Goal: Task Accomplishment & Management: Manage account settings

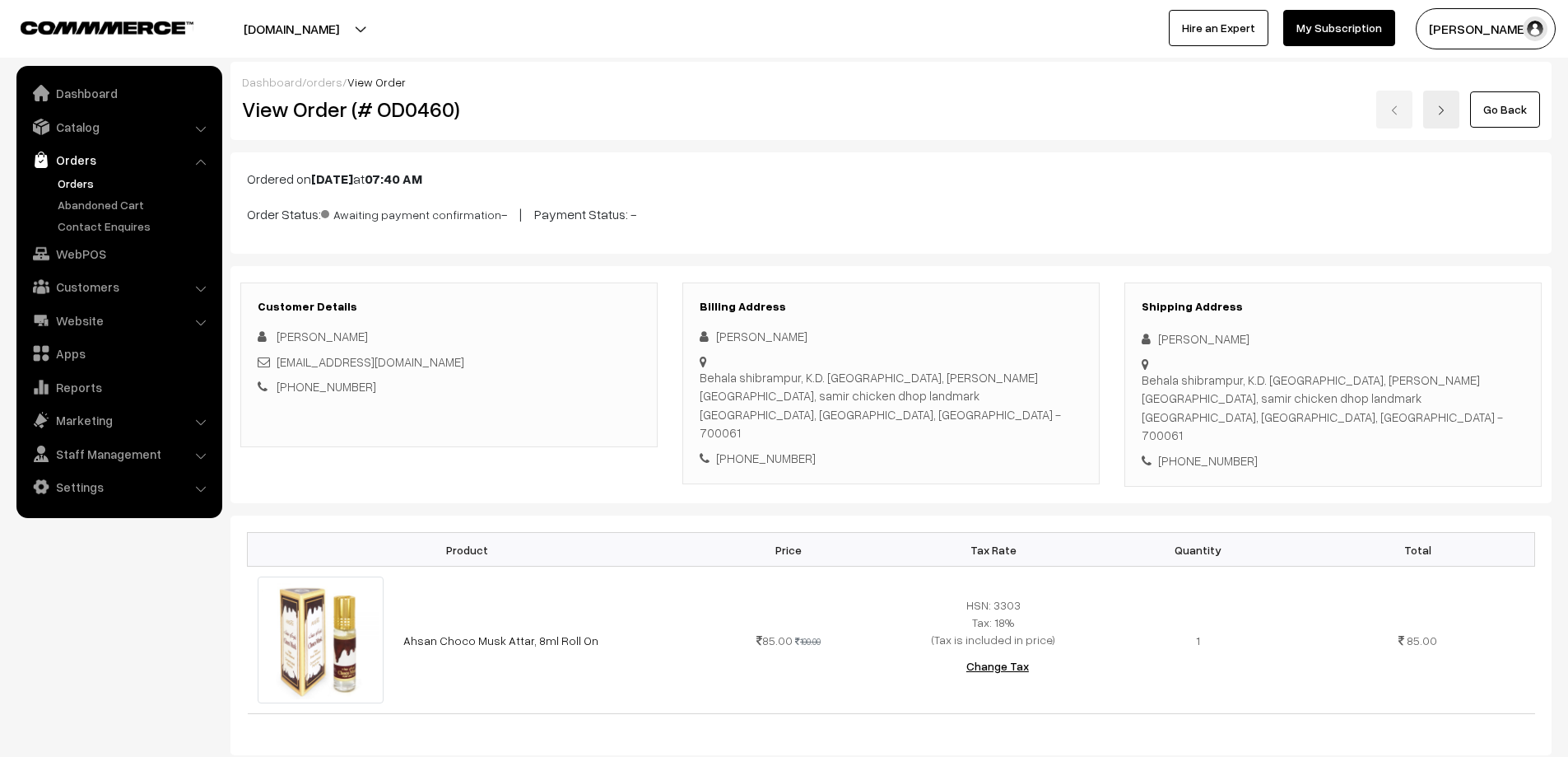
click at [73, 180] on link "Orders" at bounding box center [135, 183] width 163 height 18
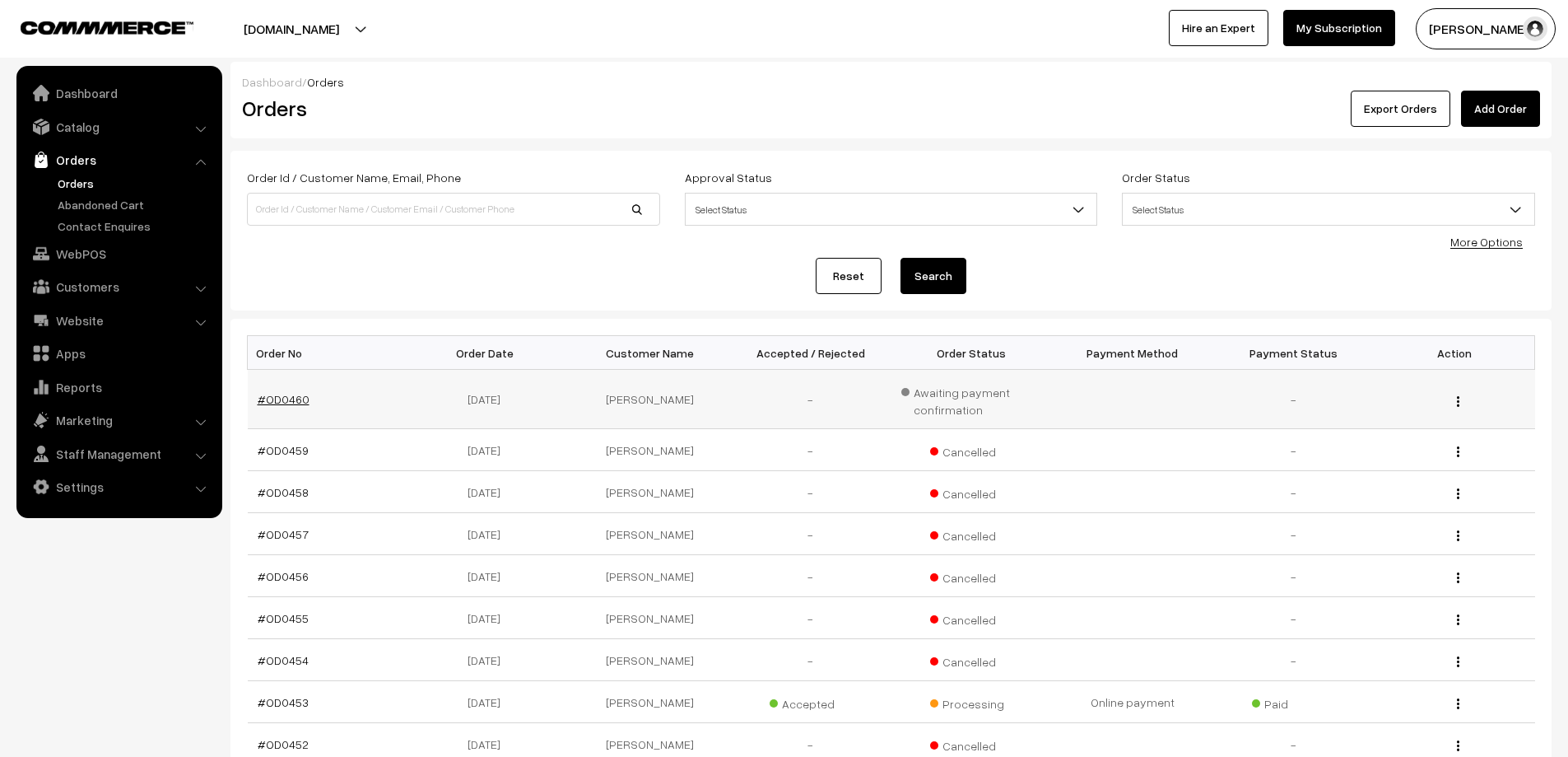
click at [277, 405] on link "#OD0460" at bounding box center [283, 399] width 52 height 14
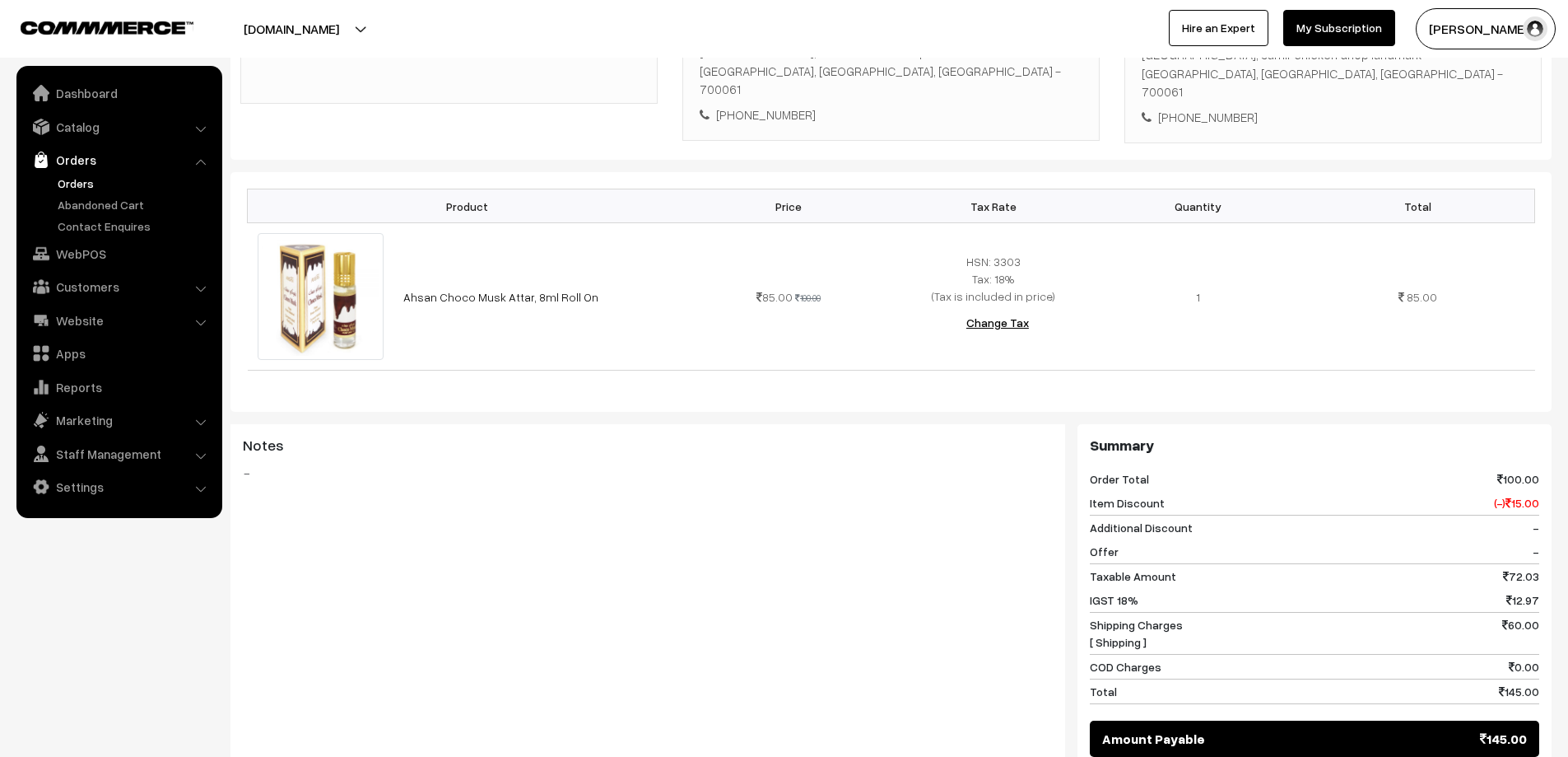
scroll to position [444, 0]
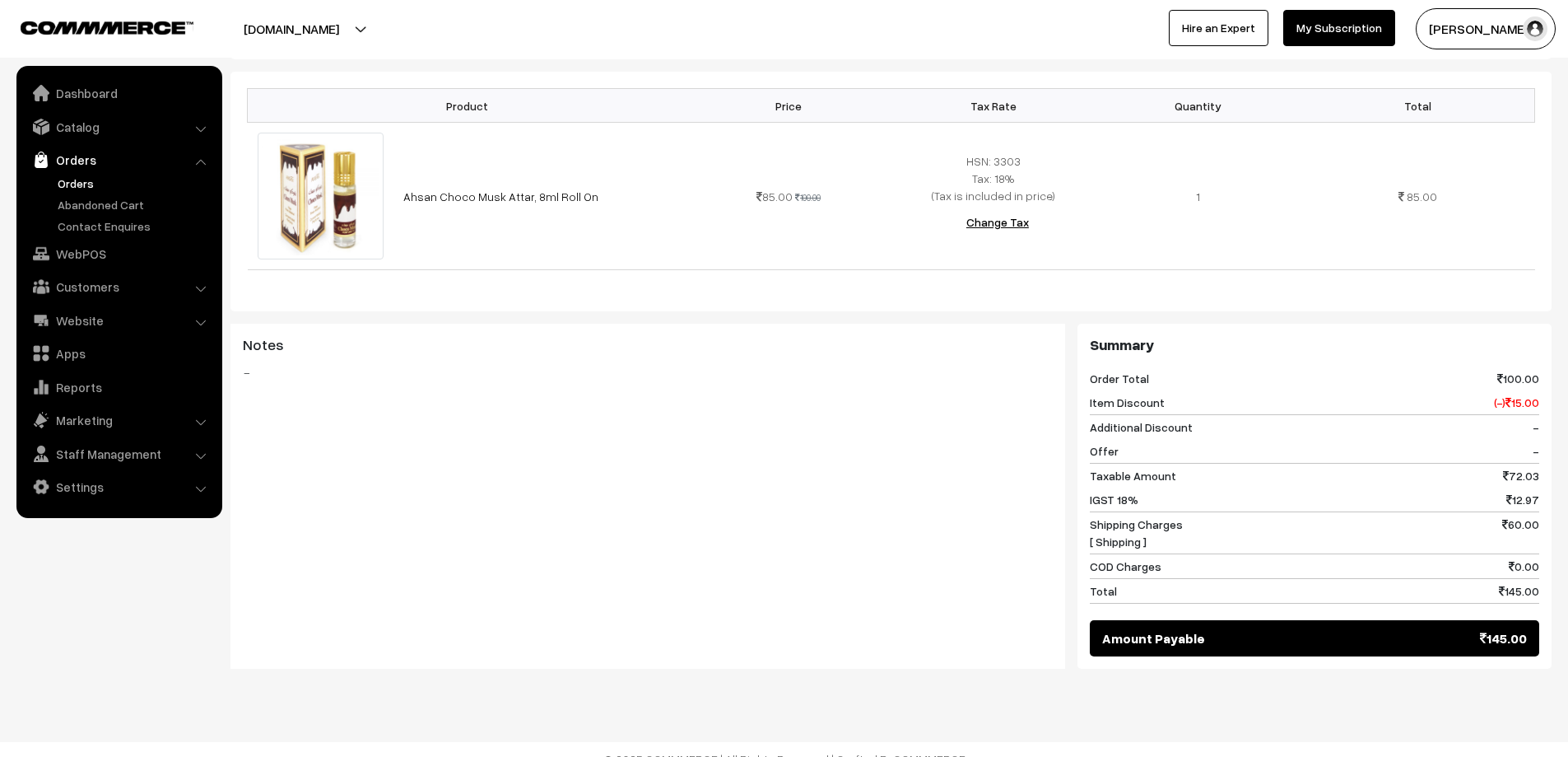
drag, startPoint x: 1493, startPoint y: 505, endPoint x: 1551, endPoint y: 505, distance: 58.0
click at [1551, 505] on div "Summary Order Total 100.00 Item Discount (-) 15.00 Additional Discount - Offer …" at bounding box center [1314, 497] width 474 height 345
click at [537, 391] on div "Notes -" at bounding box center [648, 406] width 835 height 165
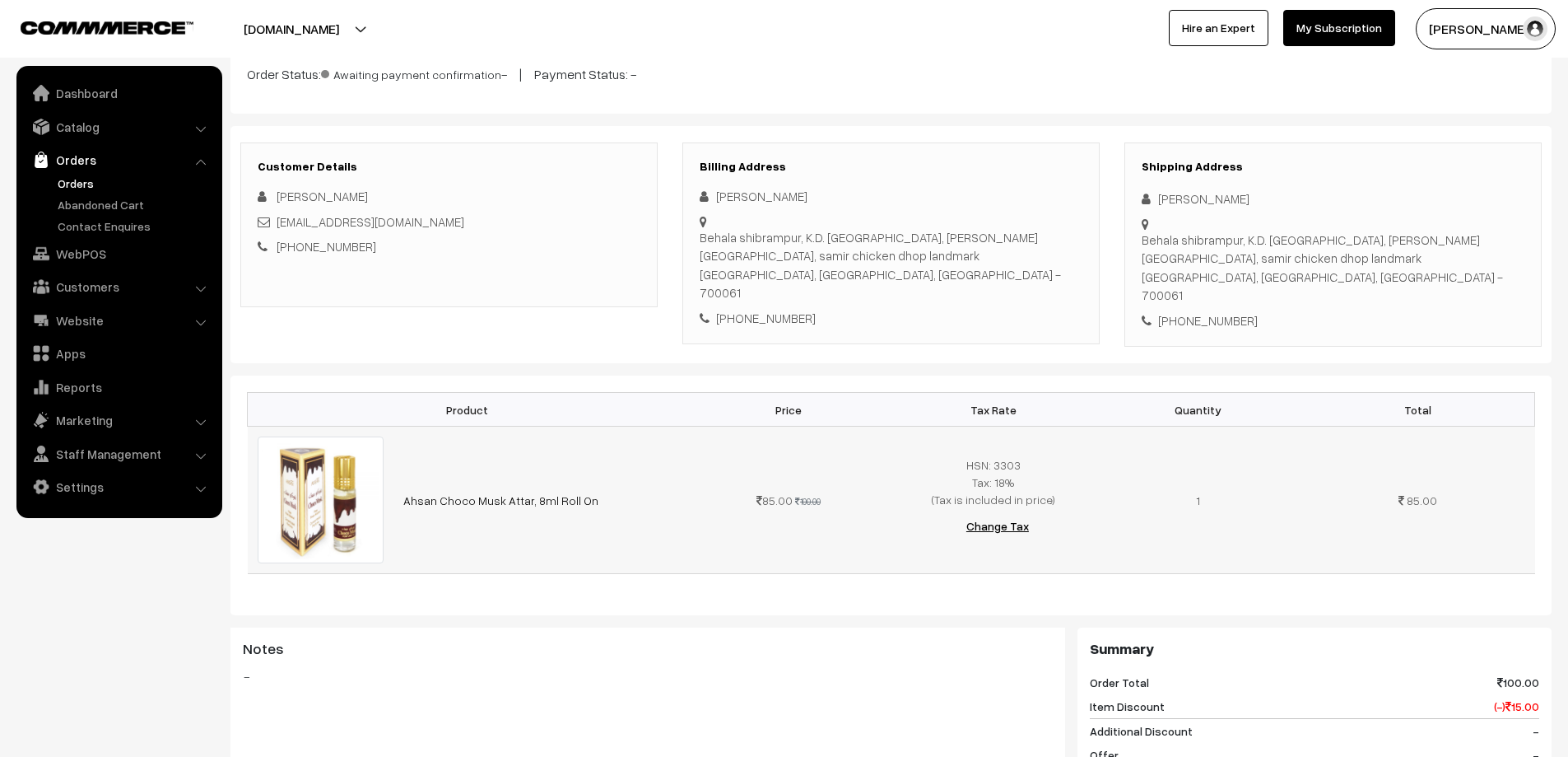
scroll to position [115, 0]
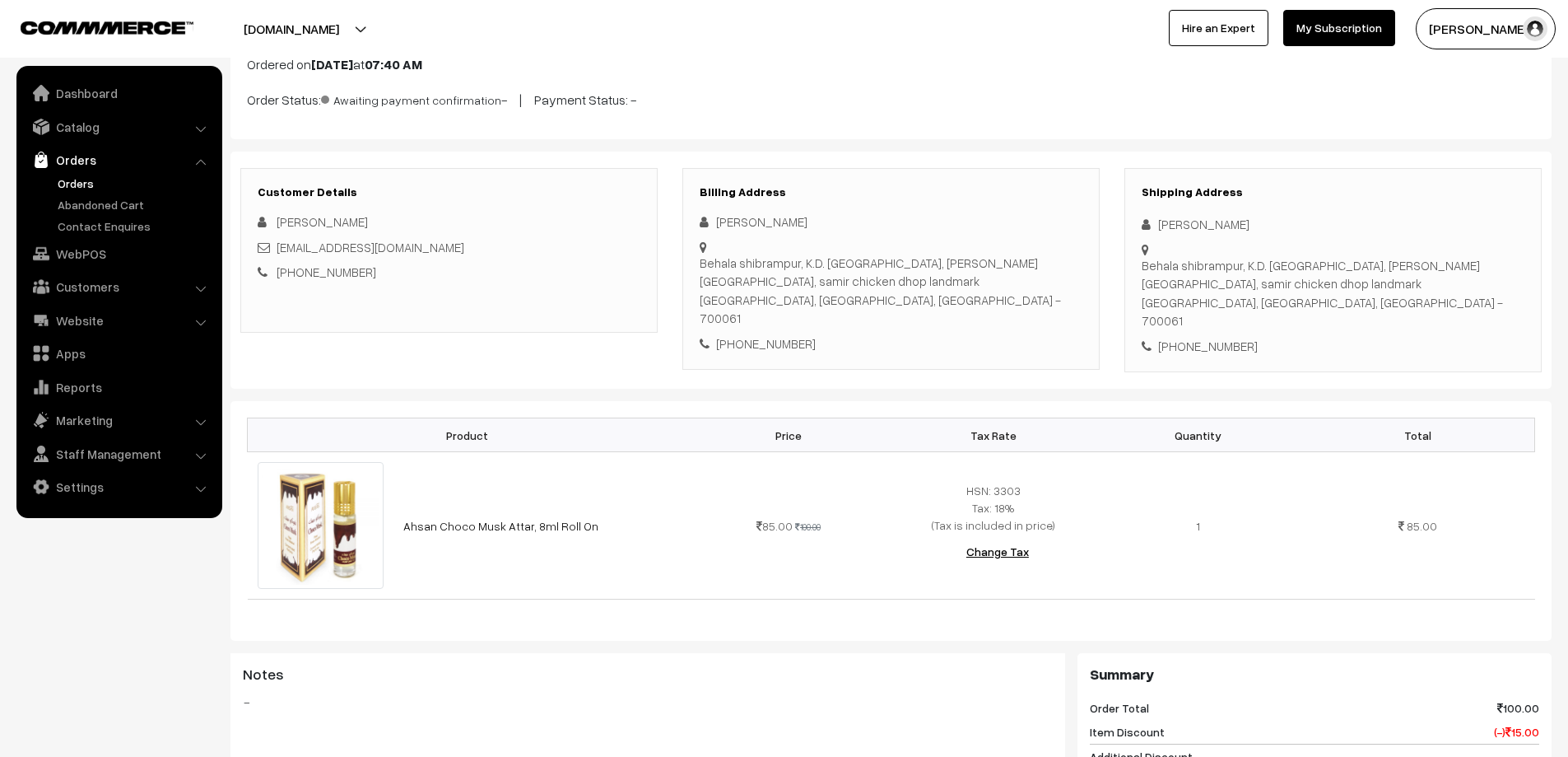
click at [618, 313] on div "Customer Details Rajani Mondal rajani22mondal@gmail.com +91 8100431005" at bounding box center [449, 251] width 417 height 165
click at [85, 206] on link "Abandoned Cart" at bounding box center [135, 205] width 163 height 18
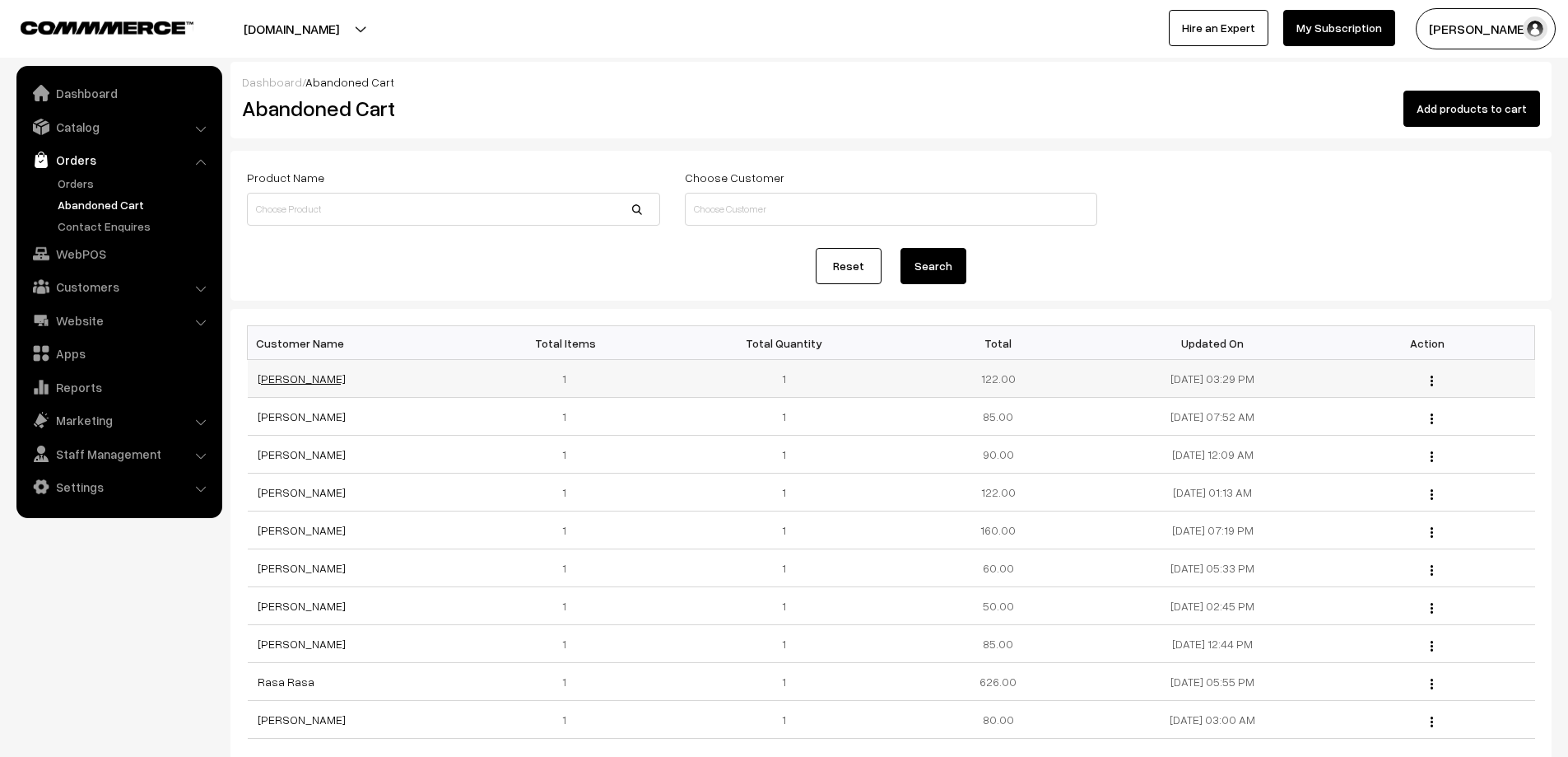
click at [293, 379] on link "[PERSON_NAME]" at bounding box center [301, 378] width 88 height 14
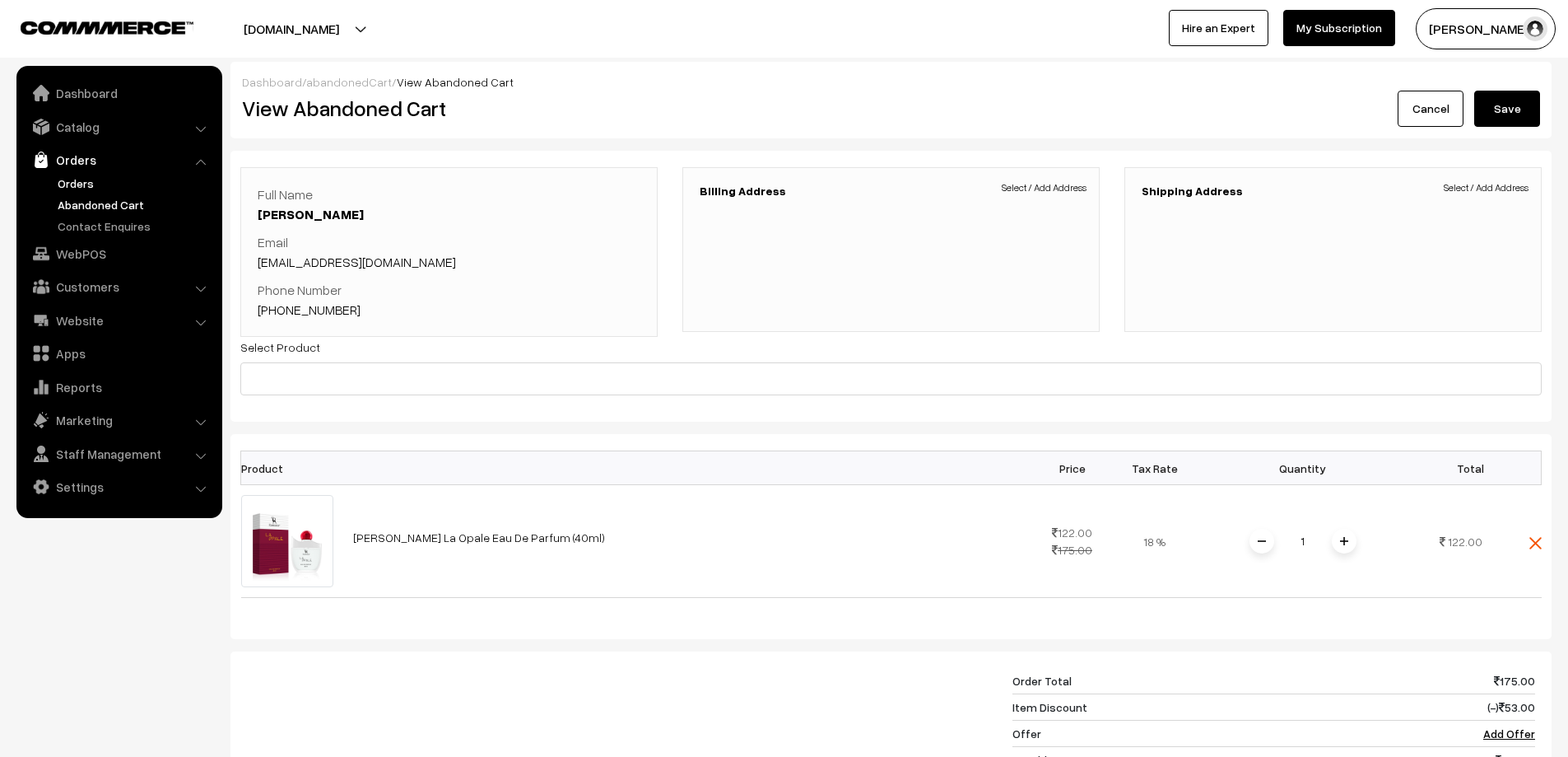
click at [85, 179] on link "Orders" at bounding box center [135, 183] width 163 height 18
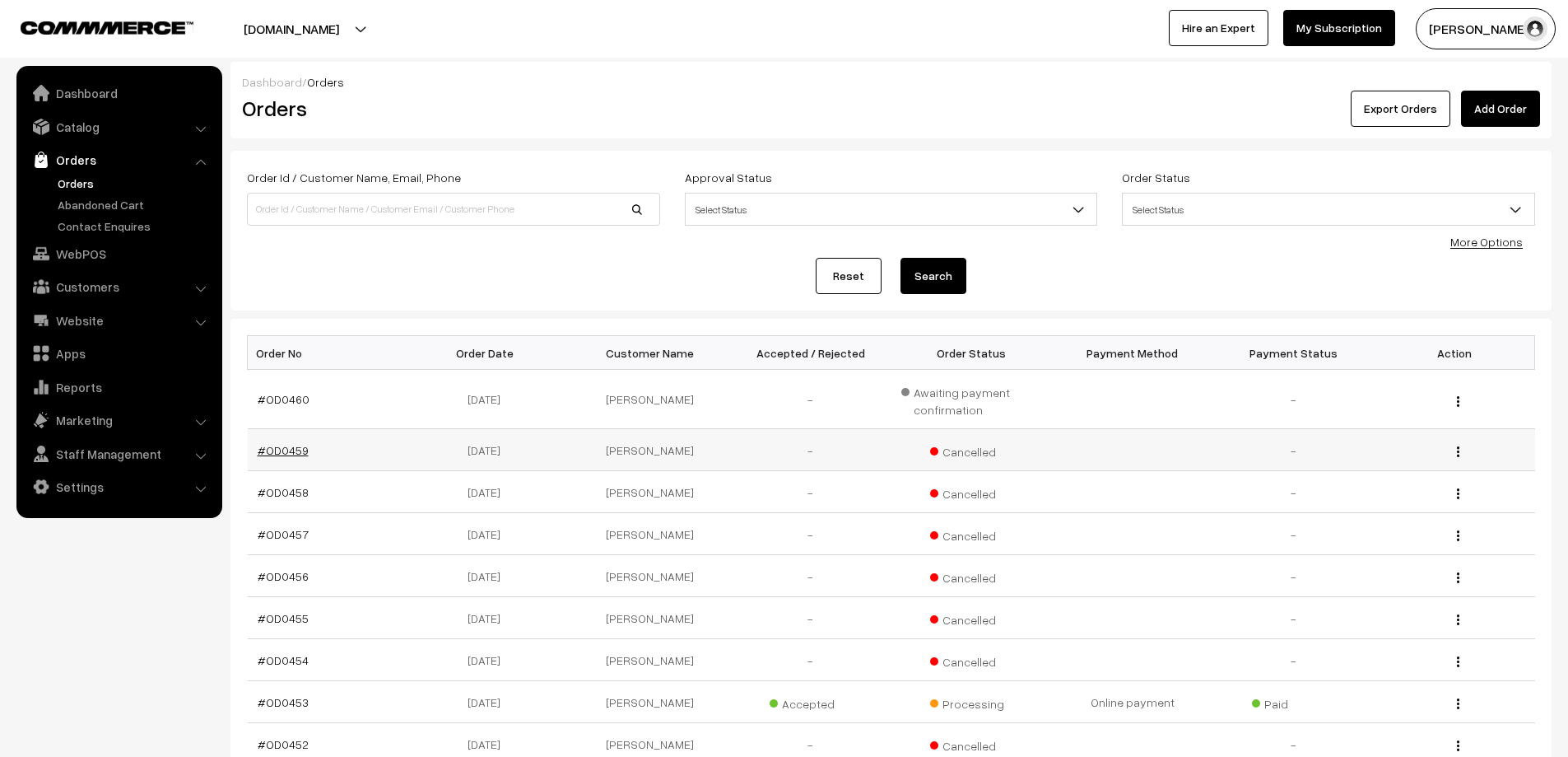
click at [265, 447] on link "#OD0459" at bounding box center [283, 450] width 51 height 14
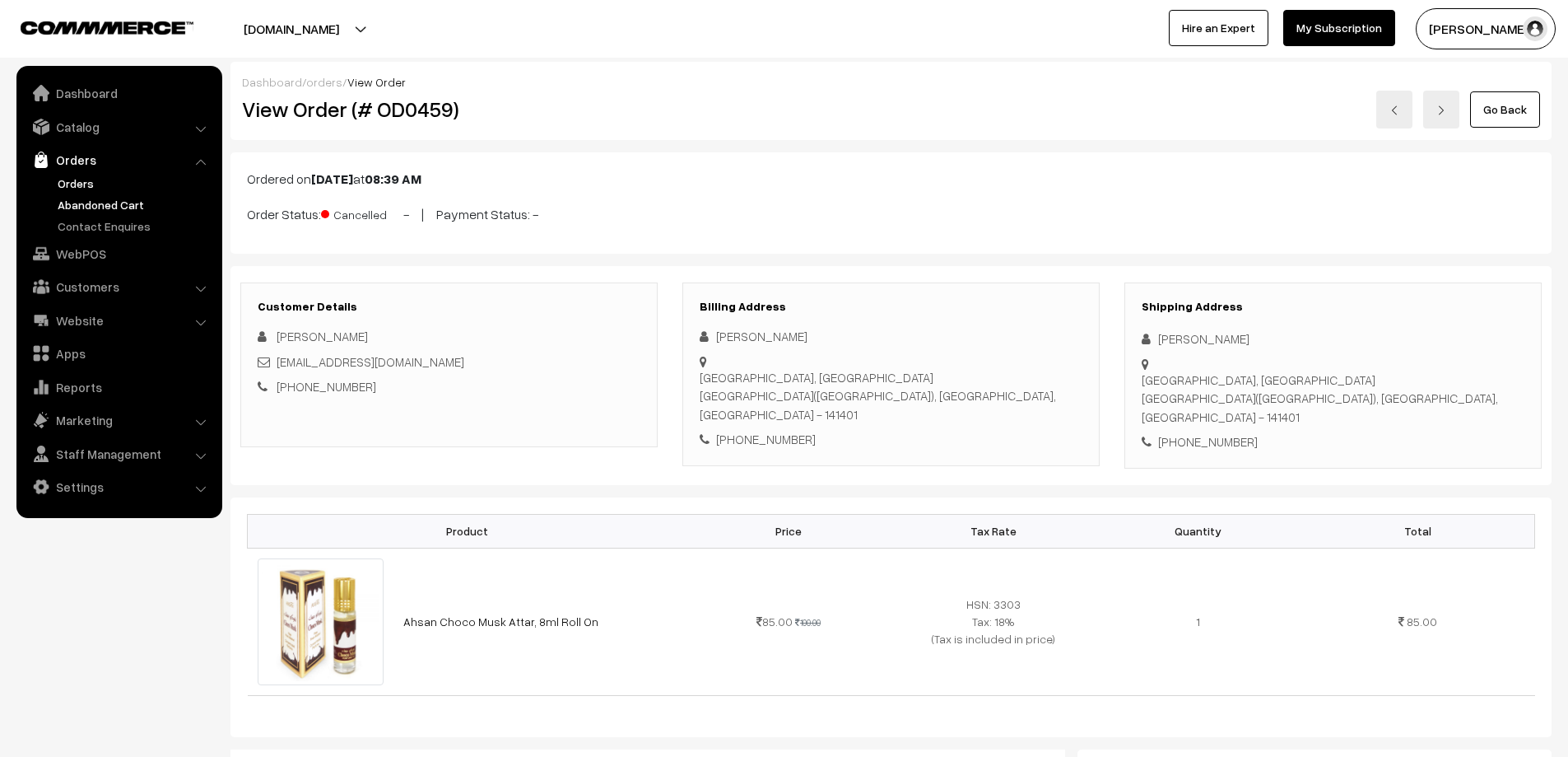
click at [105, 205] on link "Abandoned Cart" at bounding box center [135, 205] width 163 height 18
